Goal: Register for event/course

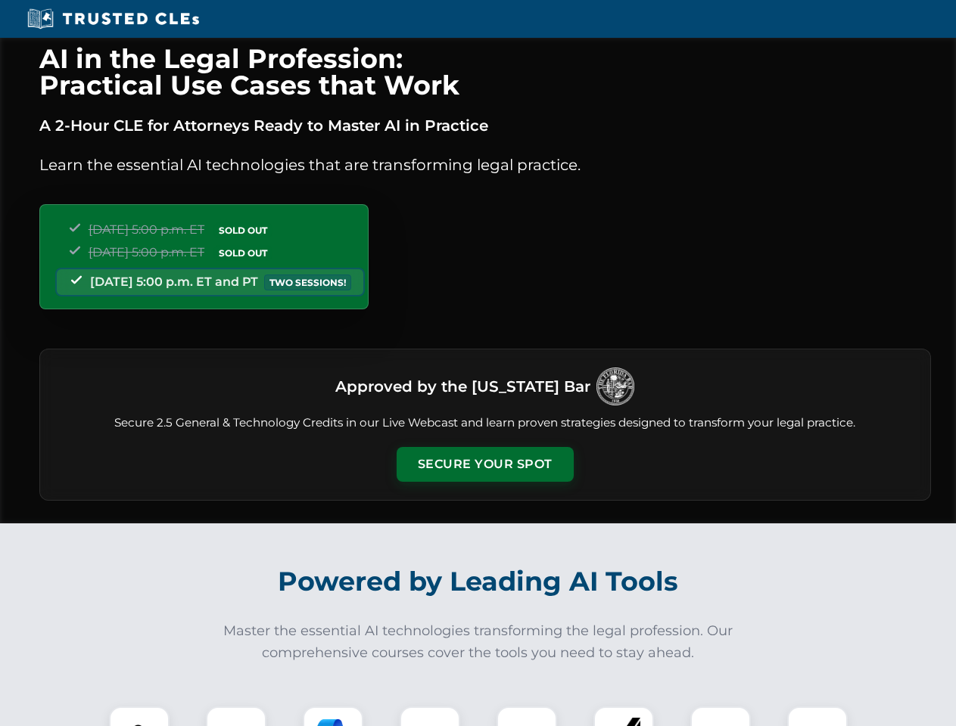
click at [484, 465] on button "Secure Your Spot" at bounding box center [484, 464] width 177 height 35
click at [139, 716] on img at bounding box center [139, 737] width 44 height 44
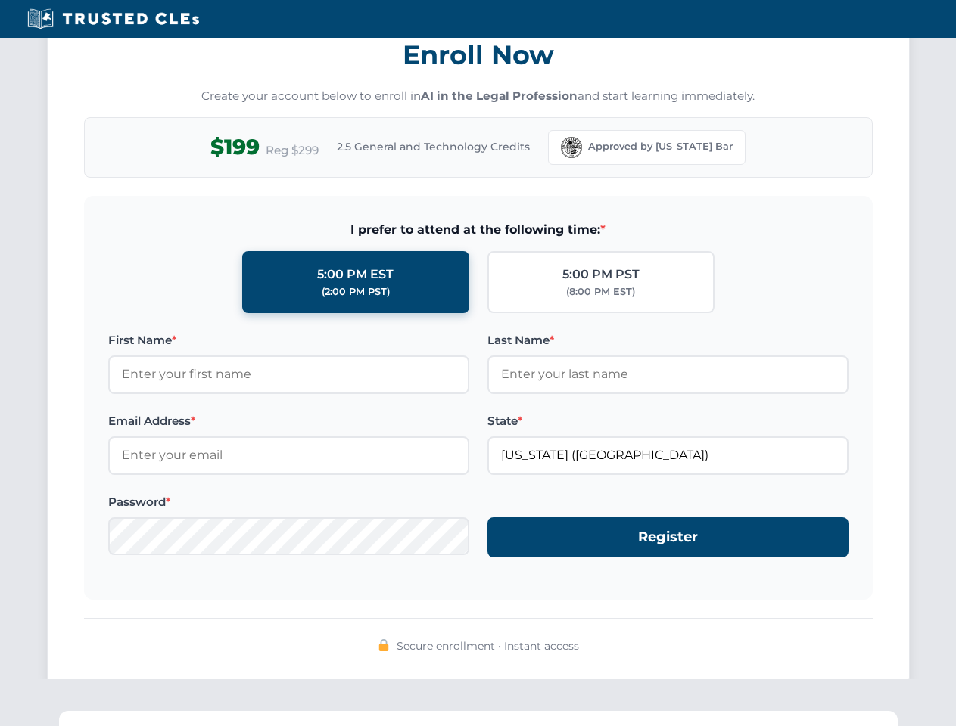
scroll to position [1485, 0]
